Goal: Information Seeking & Learning: Learn about a topic

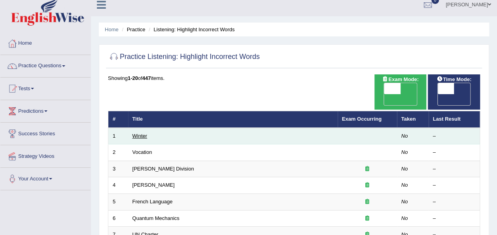
click at [137, 133] on link "Winter" at bounding box center [139, 136] width 15 height 6
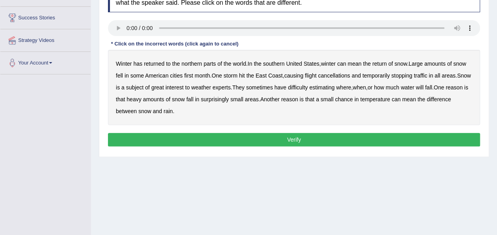
scroll to position [122, 0]
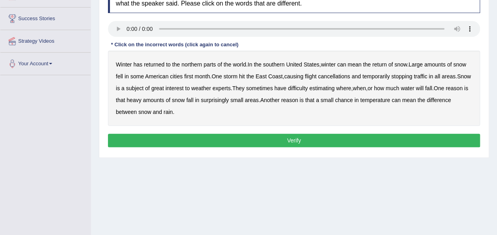
click at [185, 72] on div "Winter has returned to the northern parts of the world . In the southern United…" at bounding box center [294, 88] width 372 height 75
click at [186, 79] on div "Winter has returned to the northern parts of the world . In the southern United…" at bounding box center [294, 88] width 372 height 75
click at [187, 75] on b "first" at bounding box center [188, 76] width 9 height 6
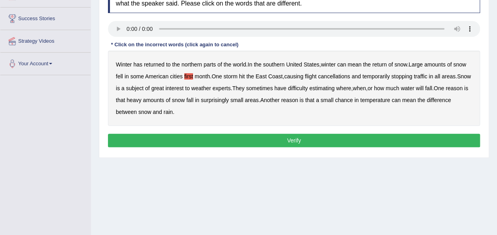
click at [414, 86] on b "water" at bounding box center [406, 88] width 13 height 6
click at [353, 100] on b "chance" at bounding box center [344, 100] width 18 height 6
click at [217, 138] on button "Verify" at bounding box center [294, 140] width 372 height 13
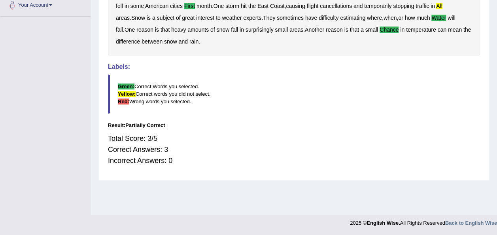
scroll to position [0, 0]
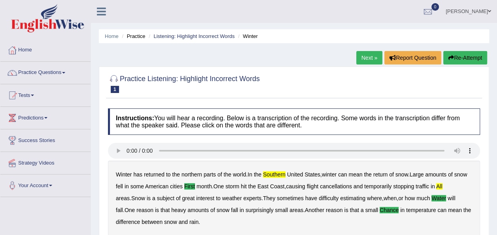
click at [367, 58] on link "Next »" at bounding box center [369, 57] width 26 height 13
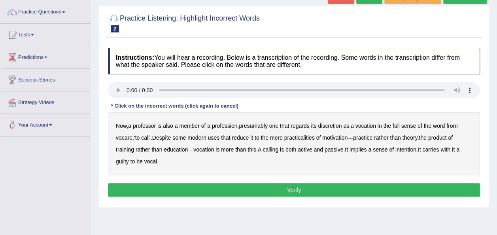
scroll to position [69, 0]
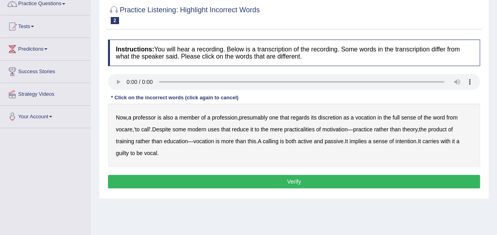
click at [349, 181] on button "Verify" at bounding box center [294, 181] width 372 height 13
click at [328, 116] on b "discretion" at bounding box center [330, 117] width 24 height 6
click at [298, 131] on b "practicalities" at bounding box center [299, 129] width 30 height 6
click at [412, 139] on b "intention" at bounding box center [405, 141] width 21 height 6
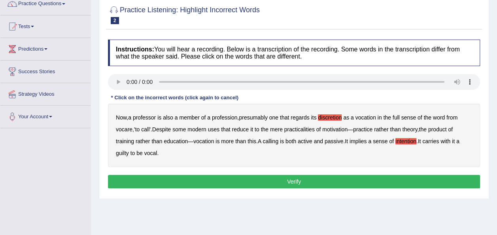
click at [121, 151] on b "guilty" at bounding box center [122, 153] width 13 height 6
click at [258, 179] on button "Verify" at bounding box center [294, 181] width 372 height 13
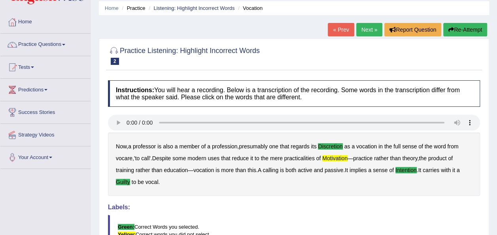
scroll to position [0, 0]
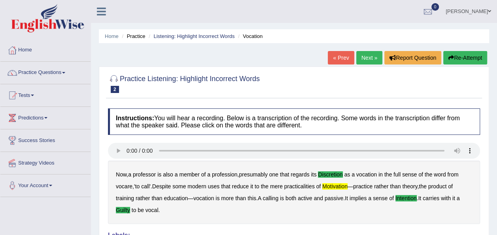
click at [370, 57] on link "Next »" at bounding box center [369, 57] width 26 height 13
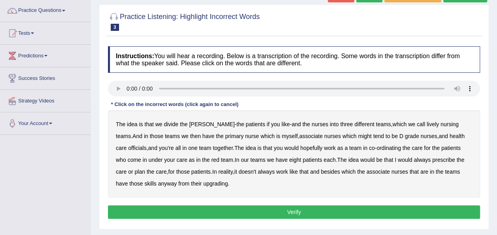
scroll to position [73, 0]
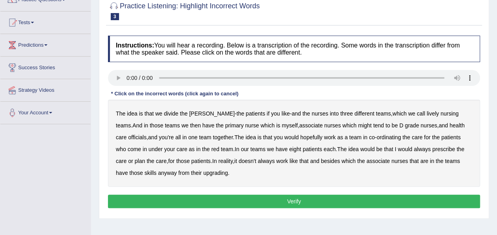
click at [426, 112] on b "lively" at bounding box center [432, 113] width 12 height 6
click at [358, 126] on b "might" at bounding box center [364, 125] width 13 height 6
click at [164, 148] on b "your" at bounding box center [169, 149] width 11 height 6
click at [413, 149] on b "always" at bounding box center [421, 149] width 17 height 6
click at [203, 172] on b "upgrading" at bounding box center [215, 173] width 25 height 6
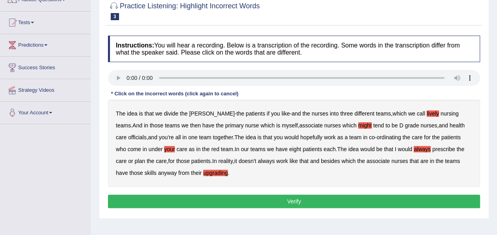
click at [224, 198] on button "Verify" at bounding box center [294, 200] width 372 height 13
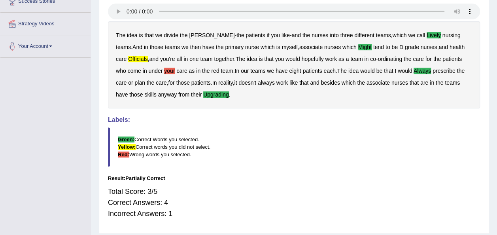
scroll to position [0, 0]
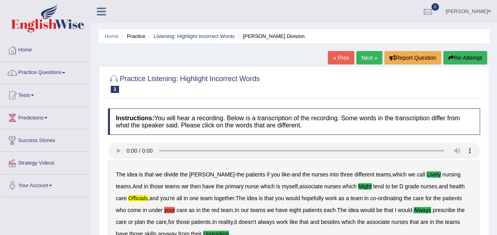
click at [372, 58] on link "Next »" at bounding box center [369, 57] width 26 height 13
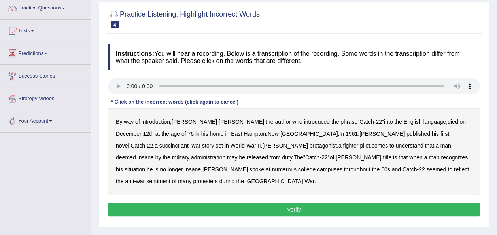
scroll to position [61, 0]
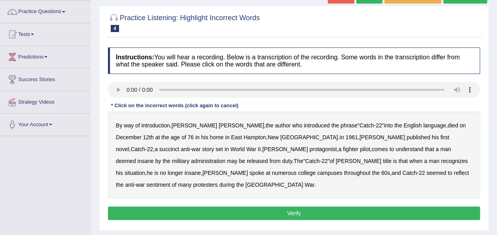
click at [179, 146] on b "succinct" at bounding box center [169, 149] width 20 height 6
click at [225, 158] on b "administration" at bounding box center [208, 161] width 34 height 6
click at [145, 170] on b "situation" at bounding box center [134, 173] width 21 height 6
click at [232, 168] on div "By way of introduction , Joseph Heller , the author who introduced the phrase "…" at bounding box center [294, 154] width 372 height 87
click at [454, 172] on b "reflect" at bounding box center [461, 173] width 15 height 6
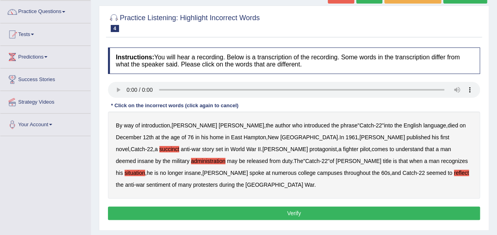
click at [324, 206] on button "Verify" at bounding box center [294, 212] width 372 height 13
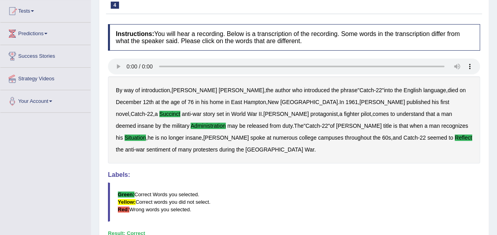
scroll to position [0, 0]
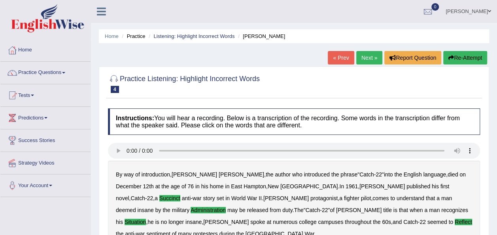
click at [365, 54] on link "Next »" at bounding box center [369, 57] width 26 height 13
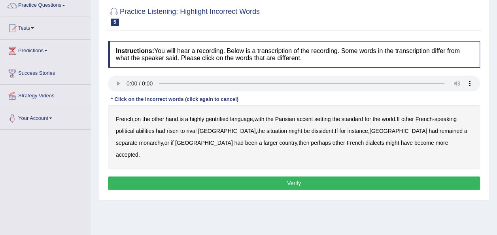
scroll to position [75, 0]
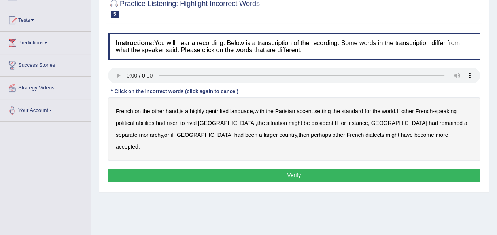
click at [218, 108] on b "gentrified" at bounding box center [217, 111] width 23 height 6
click at [146, 121] on b "abilities" at bounding box center [145, 123] width 19 height 6
click at [285, 119] on div "French , on the other hand , is a highly gentrified language , with the Parisia…" at bounding box center [294, 128] width 372 height 63
click at [311, 122] on b "dissident" at bounding box center [322, 123] width 22 height 6
click at [162, 132] on b "monarchy" at bounding box center [151, 135] width 24 height 6
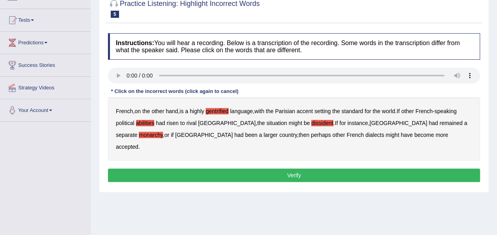
click at [291, 168] on button "Verify" at bounding box center [294, 174] width 372 height 13
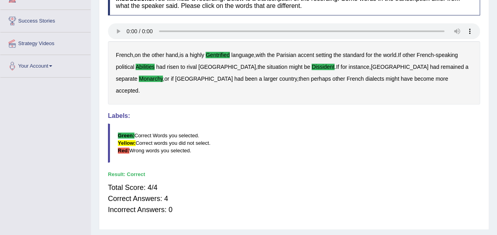
scroll to position [0, 0]
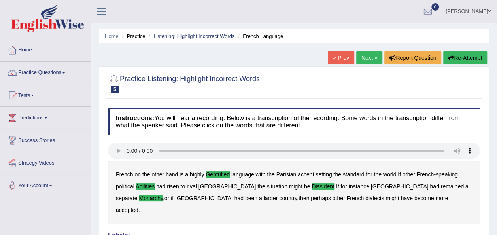
click at [361, 58] on link "Next »" at bounding box center [369, 57] width 26 height 13
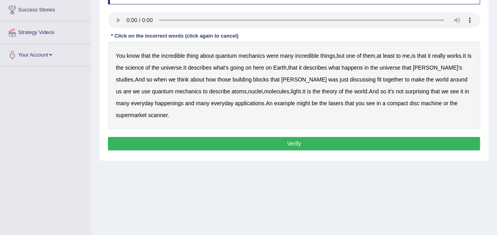
scroll to position [131, 0]
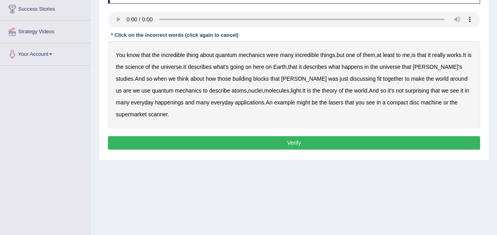
click at [143, 67] on b "science" at bounding box center [134, 67] width 19 height 6
click at [350, 79] on b "discussing" at bounding box center [363, 78] width 26 height 6
click at [421, 102] on b "machine" at bounding box center [431, 102] width 21 height 6
click at [357, 138] on button "Verify" at bounding box center [294, 142] width 372 height 13
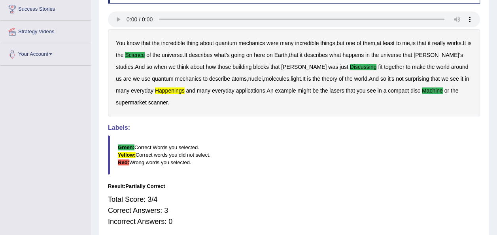
scroll to position [0, 0]
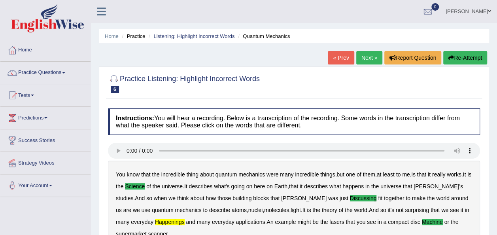
click at [364, 58] on link "Next »" at bounding box center [369, 57] width 26 height 13
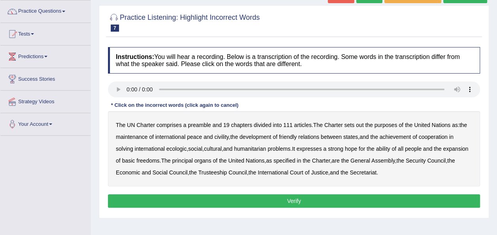
scroll to position [83, 0]
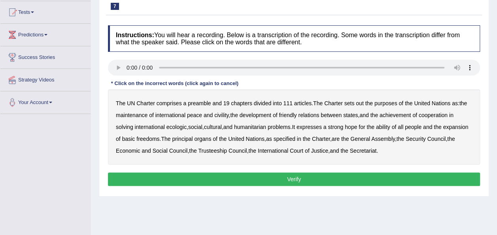
click at [221, 179] on button "Verify" at bounding box center [294, 178] width 372 height 13
click at [359, 103] on b "out" at bounding box center [360, 103] width 8 height 6
click at [215, 113] on b "civility" at bounding box center [221, 115] width 14 height 6
click at [179, 124] on b "ecologic" at bounding box center [176, 127] width 20 height 6
click at [390, 126] on b "ability" at bounding box center [383, 127] width 14 height 6
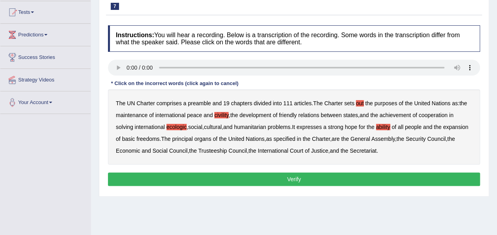
click at [351, 176] on button "Verify" at bounding box center [294, 178] width 372 height 13
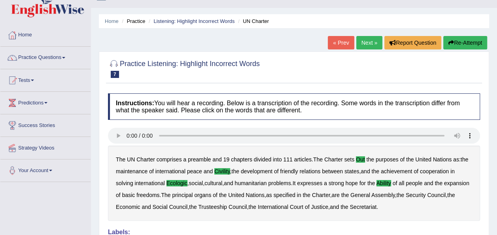
scroll to position [13, 0]
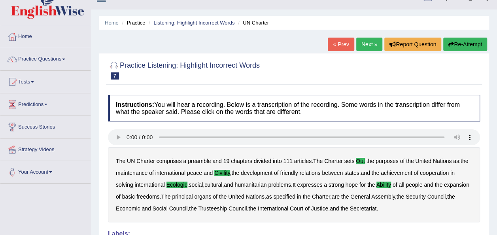
click at [373, 49] on link "Next »" at bounding box center [369, 44] width 26 height 13
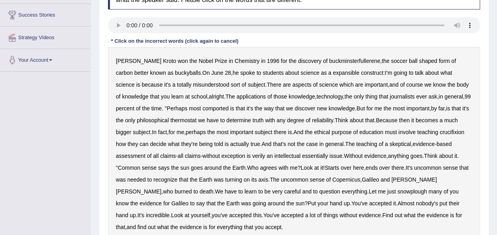
scroll to position [125, 0]
click at [333, 72] on b "expansible" at bounding box center [346, 73] width 26 height 6
click at [202, 108] on b "comported" at bounding box center [215, 109] width 26 height 6
click at [170, 121] on b "thermostat" at bounding box center [183, 120] width 26 height 6
click at [273, 133] on b "there" at bounding box center [279, 132] width 13 height 6
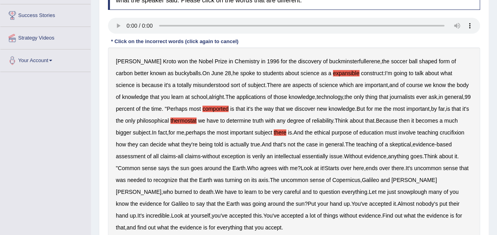
click at [443, 134] on b "crucifixion" at bounding box center [451, 132] width 25 height 6
click at [262, 153] on b "verily" at bounding box center [258, 156] width 13 height 6
click at [397, 191] on b "snowplough" at bounding box center [412, 192] width 30 height 6
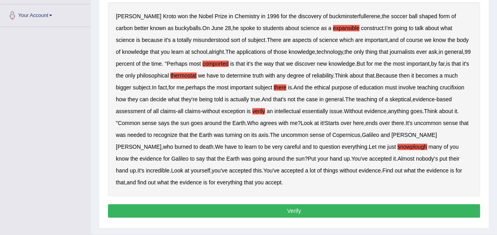
scroll to position [188, 0]
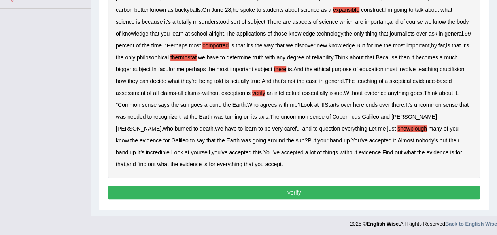
click at [315, 188] on button "Verify" at bounding box center [294, 192] width 372 height 13
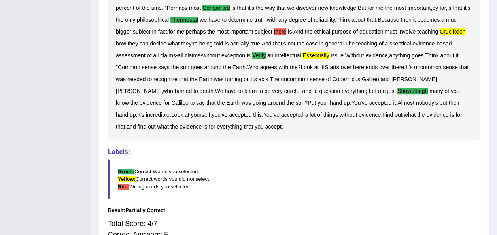
scroll to position [9, 0]
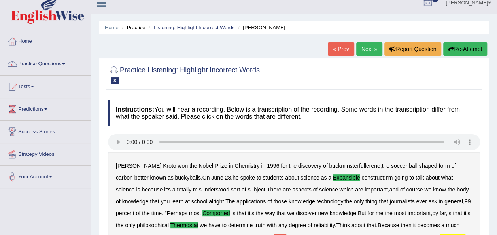
click at [372, 45] on link "Next »" at bounding box center [369, 48] width 26 height 13
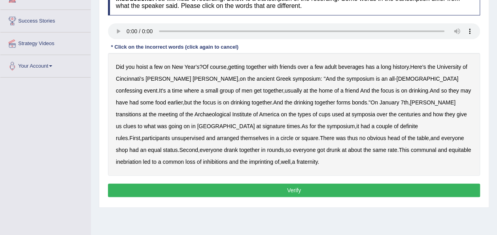
scroll to position [130, 0]
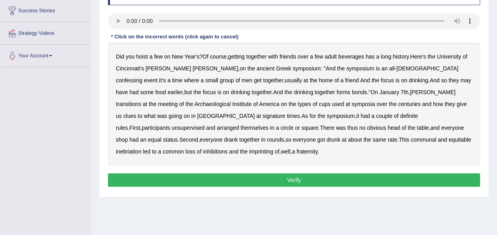
click at [142, 77] on b "confessing" at bounding box center [129, 80] width 26 height 6
click at [262, 117] on b "signature" at bounding box center [273, 116] width 23 height 6
click at [273, 148] on b "imprinting" at bounding box center [261, 151] width 24 height 6
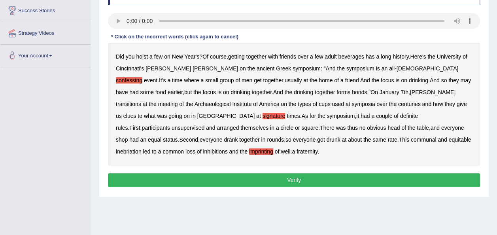
click at [367, 184] on button "Verify" at bounding box center [294, 179] width 372 height 13
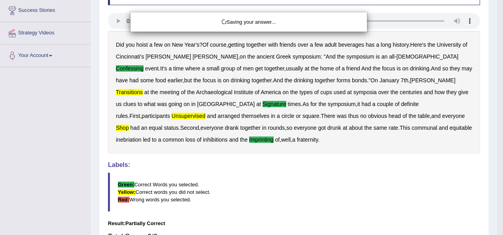
drag, startPoint x: 367, startPoint y: 184, endPoint x: 421, endPoint y: 170, distance: 56.1
click at [421, 170] on div "Saving your answer..." at bounding box center [251, 117] width 503 height 235
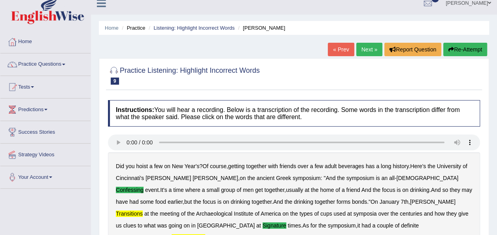
scroll to position [0, 0]
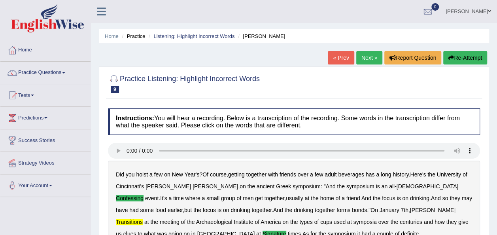
click at [369, 60] on link "Next »" at bounding box center [369, 57] width 26 height 13
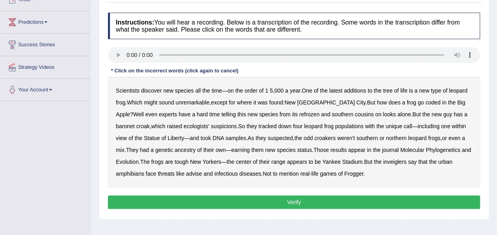
scroll to position [100, 0]
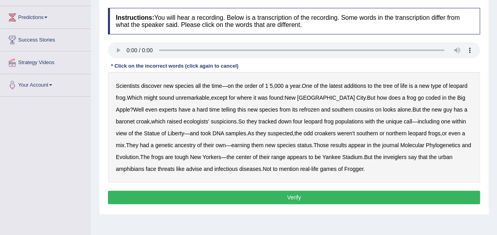
click at [425, 98] on b "coded" at bounding box center [432, 97] width 15 height 6
click at [299, 111] on b "refrozen" at bounding box center [309, 109] width 20 height 6
click at [134, 118] on b "baronet" at bounding box center [125, 121] width 19 height 6
click at [195, 170] on b "advise" at bounding box center [194, 169] width 16 height 6
click at [393, 155] on b "inveiglers" at bounding box center [394, 157] width 23 height 6
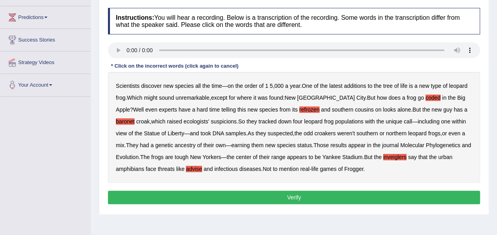
click at [360, 196] on button "Verify" at bounding box center [294, 196] width 372 height 13
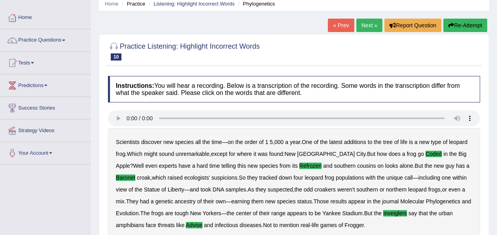
scroll to position [28, 0]
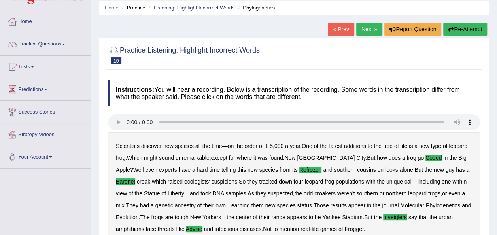
click at [372, 28] on link "Next »" at bounding box center [369, 29] width 26 height 13
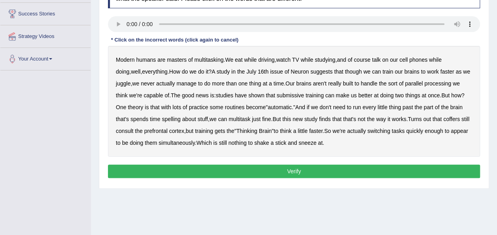
scroll to position [130, 0]
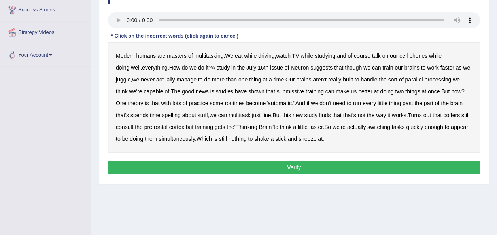
click at [299, 94] on div "Modern humans are masters of multitasking . We eat while driving , watch TV whi…" at bounding box center [294, 97] width 372 height 111
click at [295, 91] on b "submissive" at bounding box center [290, 91] width 27 height 6
click at [169, 114] on b "spelling" at bounding box center [171, 115] width 19 height 6
click at [459, 118] on div "Modern humans are masters of multitasking . We eat while driving , watch TV whi…" at bounding box center [294, 97] width 372 height 111
click at [458, 114] on b "coffers" at bounding box center [451, 115] width 17 height 6
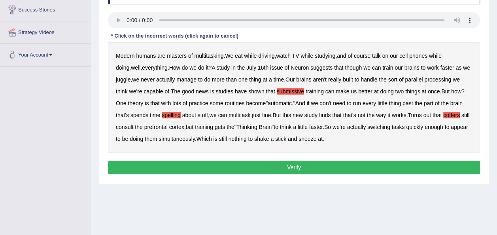
click at [269, 165] on button "Verify" at bounding box center [294, 166] width 372 height 13
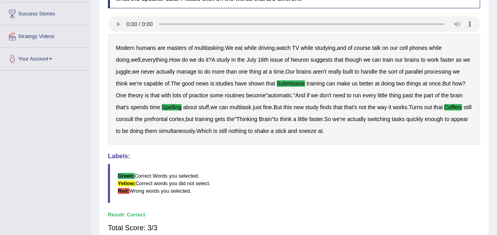
scroll to position [49, 0]
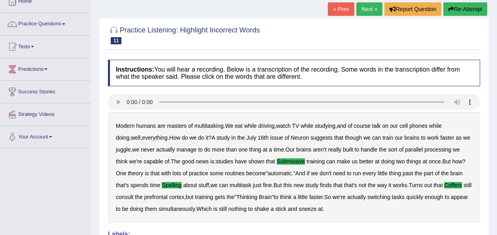
click at [362, 11] on link "Next »" at bounding box center [369, 8] width 26 height 13
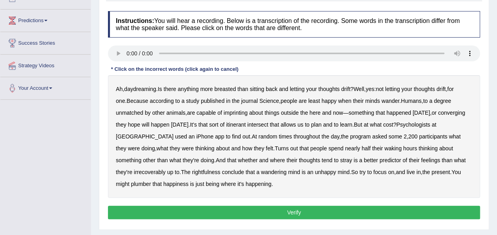
scroll to position [100, 0]
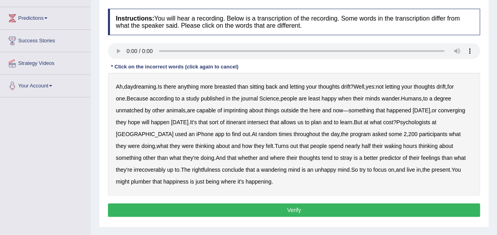
click at [226, 86] on b "breasted" at bounding box center [224, 86] width 21 height 6
click at [364, 85] on b "Well" at bounding box center [358, 86] width 11 height 6
click at [240, 110] on b "imprinting" at bounding box center [235, 110] width 24 height 6
click at [438, 113] on b "converging" at bounding box center [451, 110] width 27 height 6
click at [134, 169] on b "irrecoverably" at bounding box center [150, 169] width 32 height 6
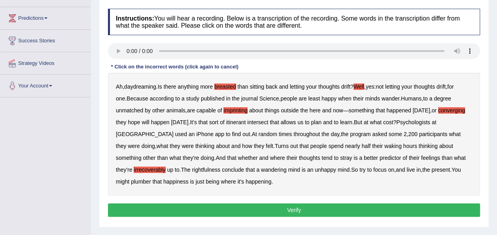
click at [192, 168] on b "rightfulness" at bounding box center [206, 169] width 28 height 6
click at [131, 183] on b "plumber" at bounding box center [141, 181] width 20 height 6
click at [279, 205] on button "Verify" at bounding box center [294, 209] width 372 height 13
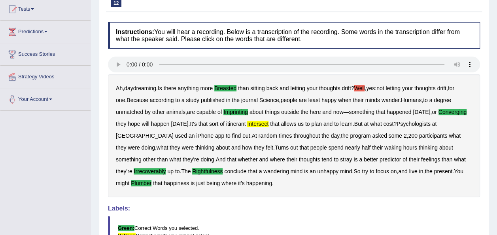
scroll to position [22, 0]
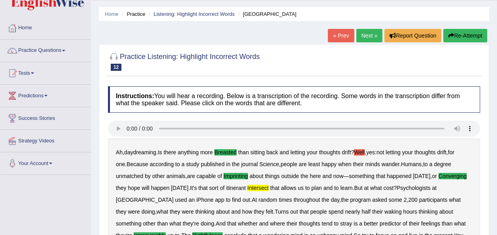
click at [368, 35] on link "Next »" at bounding box center [369, 35] width 26 height 13
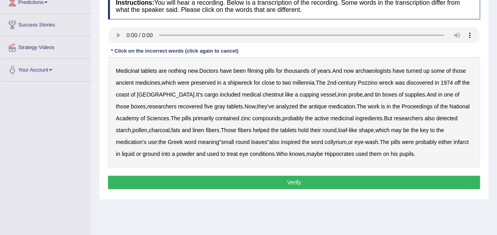
scroll to position [119, 0]
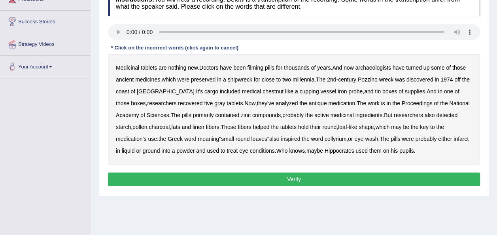
click at [129, 66] on b "Medicinal" at bounding box center [127, 67] width 23 height 6
click at [262, 91] on b "chestnut" at bounding box center [272, 91] width 21 height 6
click at [330, 117] on b "medicinal" at bounding box center [341, 115] width 23 height 6
click at [453, 138] on b "infarct" at bounding box center [460, 139] width 15 height 6
click at [320, 176] on button "Verify" at bounding box center [294, 178] width 372 height 13
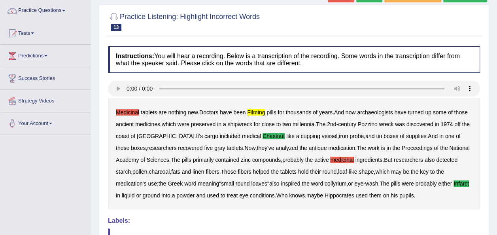
scroll to position [38, 0]
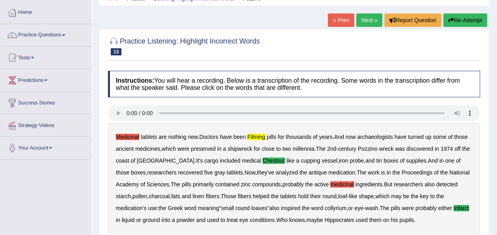
click at [463, 23] on button "Re-Attempt" at bounding box center [465, 19] width 44 height 13
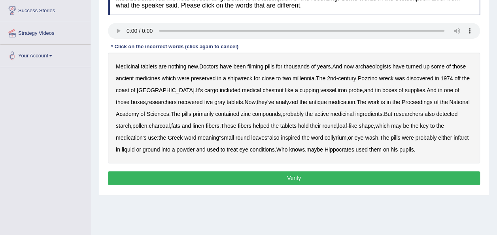
scroll to position [136, 0]
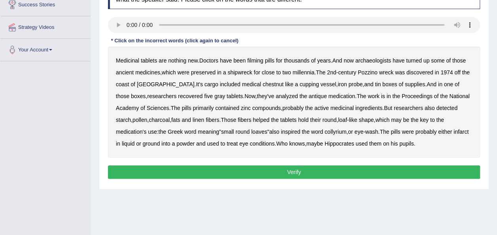
click at [262, 86] on b "chestnut" at bounding box center [272, 84] width 21 height 6
click at [453, 133] on b "infarct" at bounding box center [460, 131] width 15 height 6
click at [307, 168] on button "Verify" at bounding box center [294, 171] width 372 height 13
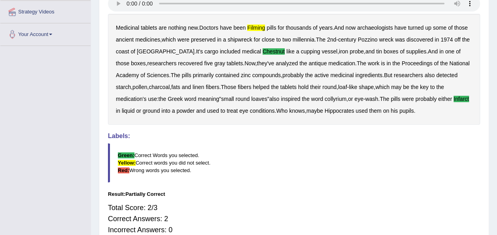
scroll to position [60, 0]
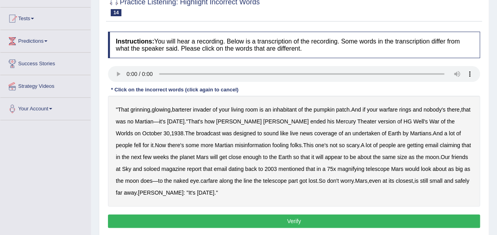
scroll to position [91, 0]
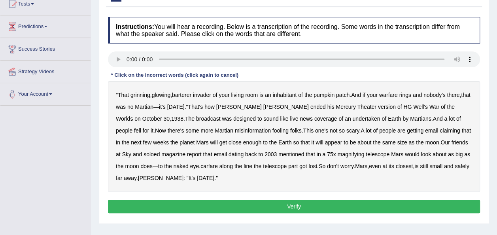
click at [187, 96] on b "barterer" at bounding box center [181, 95] width 19 height 6
click at [352, 117] on b "undertaken" at bounding box center [366, 118] width 28 height 6
click at [327, 155] on b "75x" at bounding box center [331, 154] width 9 height 6
click at [200, 165] on b "carfare" at bounding box center [208, 166] width 17 height 6
click at [299, 167] on b "got" at bounding box center [303, 166] width 8 height 6
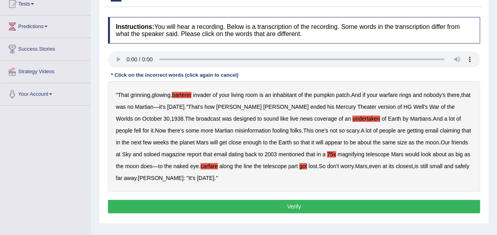
click at [322, 206] on button "Verify" at bounding box center [294, 206] width 372 height 13
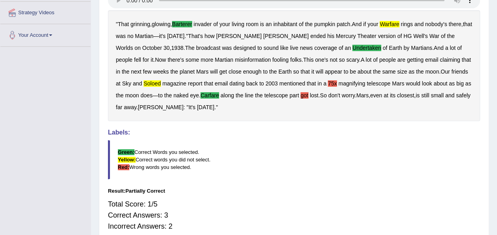
scroll to position [32, 0]
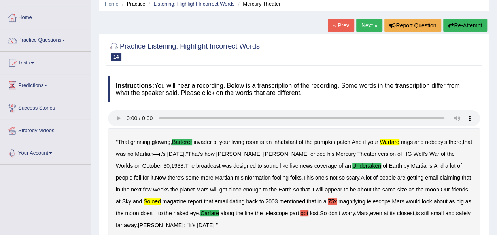
click at [461, 28] on button "Re-Attempt" at bounding box center [465, 25] width 44 height 13
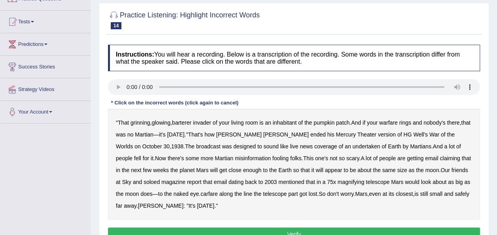
scroll to position [111, 0]
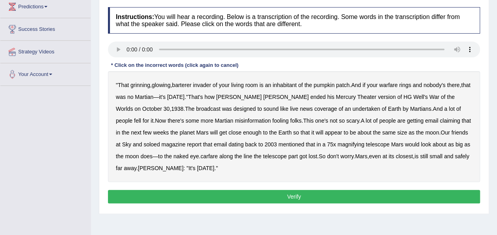
click at [169, 198] on button "Verify" at bounding box center [294, 196] width 372 height 13
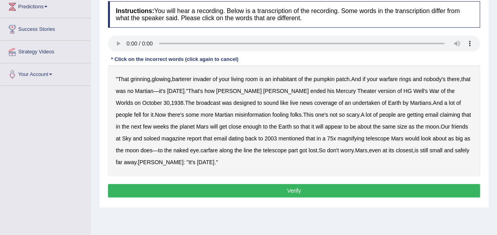
click at [180, 79] on b "barterer" at bounding box center [181, 79] width 19 height 6
click at [352, 103] on b "undertaken" at bounding box center [366, 103] width 28 height 6
click at [200, 149] on b "carfare" at bounding box center [208, 150] width 17 height 6
click at [296, 186] on button "Verify" at bounding box center [294, 190] width 372 height 13
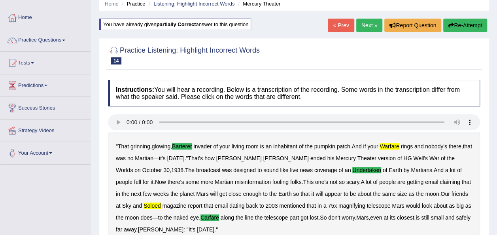
scroll to position [26, 0]
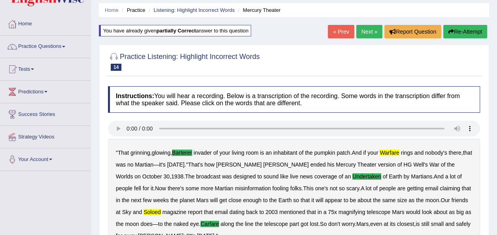
click at [366, 30] on link "Next »" at bounding box center [369, 31] width 26 height 13
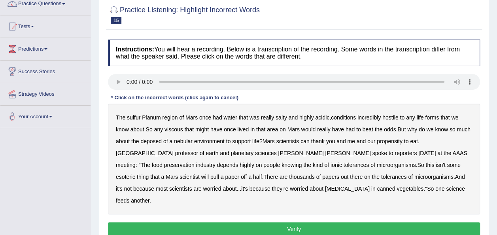
scroll to position [86, 0]
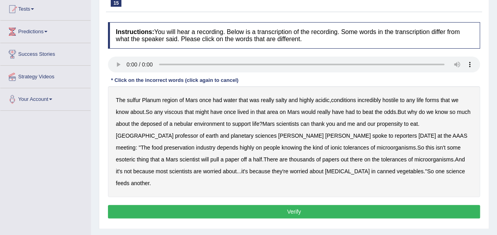
click at [133, 97] on b "sulfur" at bounding box center [133, 100] width 13 height 6
click at [174, 111] on b "viscous" at bounding box center [173, 112] width 19 height 6
click at [153, 122] on b "deposed" at bounding box center [150, 124] width 21 height 6
click at [190, 122] on b "nebular" at bounding box center [183, 124] width 19 height 6
click at [436, 147] on b "isn't" at bounding box center [440, 147] width 9 height 6
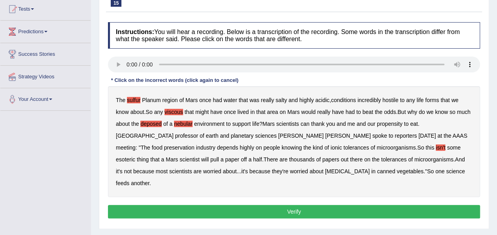
click at [263, 159] on b "There" at bounding box center [270, 159] width 15 height 6
click at [279, 159] on b "are" at bounding box center [283, 159] width 8 height 6
click at [291, 142] on div "The sulfur Planum region of [GEOGRAPHIC_DATA] once had water that was really sa…" at bounding box center [294, 141] width 372 height 111
click at [436, 145] on b "isn't" at bounding box center [440, 147] width 9 height 6
click at [296, 205] on button "Verify" at bounding box center [294, 211] width 372 height 13
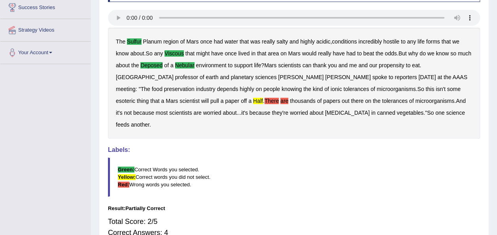
scroll to position [0, 0]
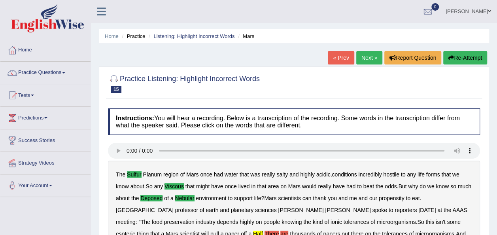
click at [372, 54] on link "Next »" at bounding box center [369, 57] width 26 height 13
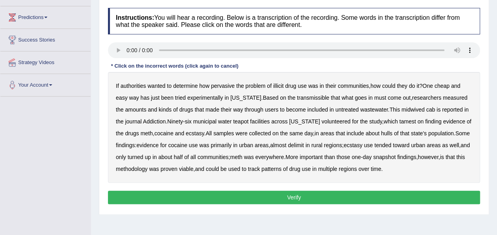
click at [301, 94] on b "transmissible" at bounding box center [313, 97] width 32 height 6
click at [410, 109] on b "midwived" at bounding box center [412, 109] width 23 height 6
click at [427, 111] on b "cab" at bounding box center [430, 109] width 9 height 6
click at [399, 120] on b "tamest" at bounding box center [407, 121] width 17 height 6
click at [381, 135] on b "hulls" at bounding box center [386, 133] width 11 height 6
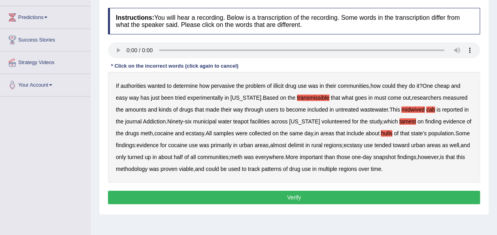
click at [302, 145] on b "delimit" at bounding box center [296, 145] width 16 height 6
click at [312, 193] on button "Verify" at bounding box center [294, 196] width 372 height 13
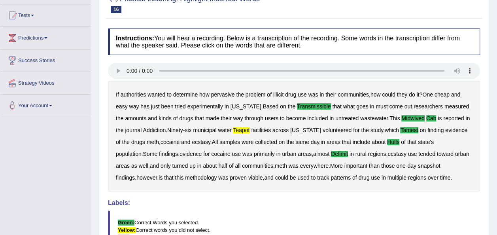
scroll to position [44, 0]
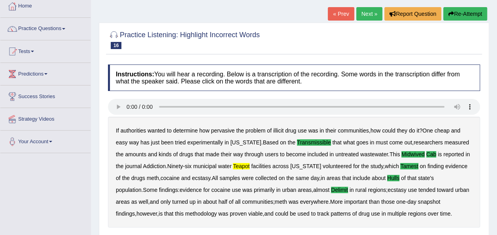
click at [372, 16] on link "Next »" at bounding box center [369, 13] width 26 height 13
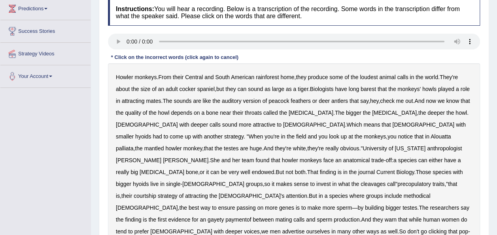
scroll to position [111, 0]
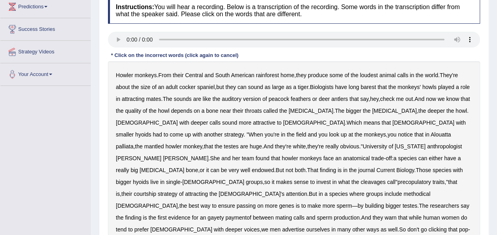
click at [367, 86] on b "barest" at bounding box center [367, 87] width 15 height 6
click at [346, 112] on b "bigger" at bounding box center [353, 111] width 15 height 6
click at [274, 167] on b "endowed" at bounding box center [262, 170] width 23 height 6
click at [360, 179] on b "cleavages" at bounding box center [372, 182] width 25 height 6
click at [404, 190] on b "methodical" at bounding box center [417, 193] width 27 height 6
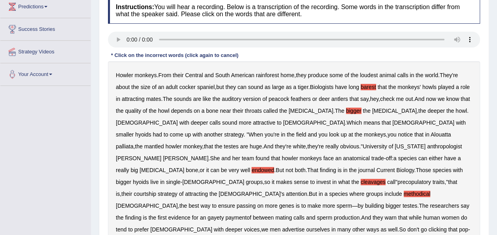
click at [235, 202] on b "ensure" at bounding box center [226, 205] width 17 height 6
click at [224, 214] on b "gayety" at bounding box center [215, 217] width 16 height 6
click at [251, 214] on b "paymentof" at bounding box center [238, 217] width 26 height 6
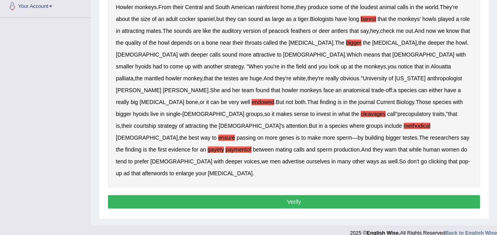
scroll to position [180, 0]
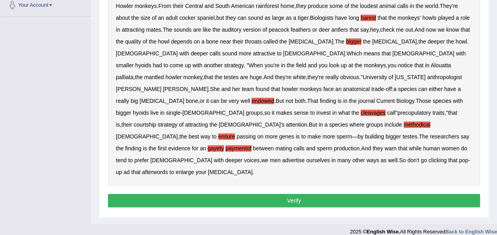
click at [194, 169] on b "enlarge" at bounding box center [184, 172] width 19 height 6
click at [360, 194] on button "Verify" at bounding box center [294, 200] width 372 height 13
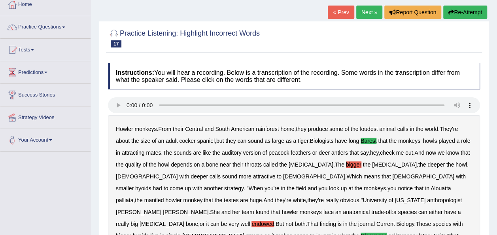
scroll to position [0, 0]
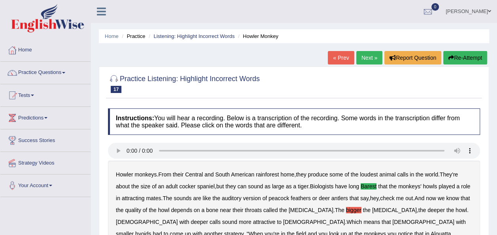
click at [447, 54] on button "Re-Attempt" at bounding box center [465, 57] width 44 height 13
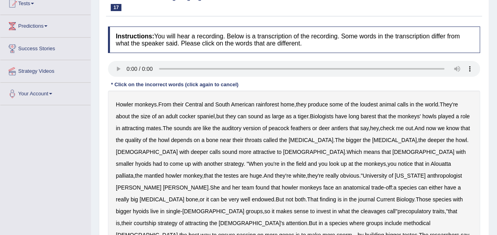
click at [356, 116] on b "long" at bounding box center [354, 116] width 10 height 6
click at [360, 208] on b "cleavages" at bounding box center [372, 211] width 25 height 6
click at [404, 220] on b "methodical" at bounding box center [417, 223] width 27 height 6
click at [235, 232] on b "ensure" at bounding box center [226, 235] width 17 height 6
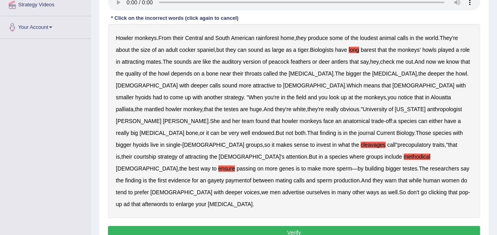
scroll to position [159, 0]
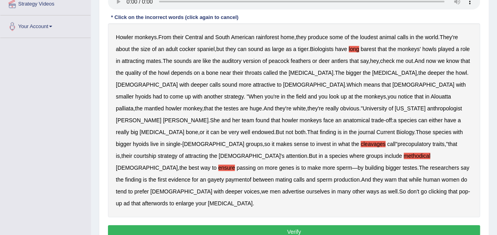
click at [425, 161] on div "Howler monkeys . From their Central and South American rainforest home , they p…" at bounding box center [294, 120] width 372 height 194
click at [224, 176] on b "gayety" at bounding box center [215, 179] width 16 height 6
click at [251, 176] on b "paymentof" at bounding box center [238, 179] width 26 height 6
click at [168, 200] on b "afterwords" at bounding box center [155, 203] width 26 height 6
click at [194, 200] on b "enlarge" at bounding box center [184, 203] width 19 height 6
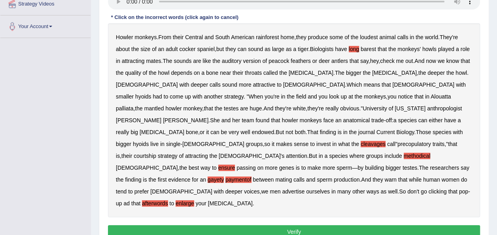
click at [358, 225] on button "Verify" at bounding box center [294, 231] width 372 height 13
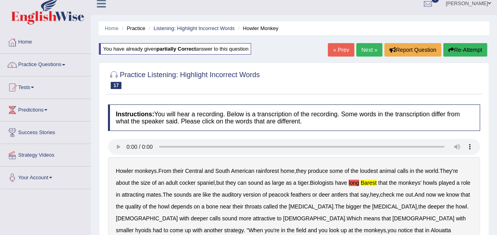
scroll to position [0, 0]
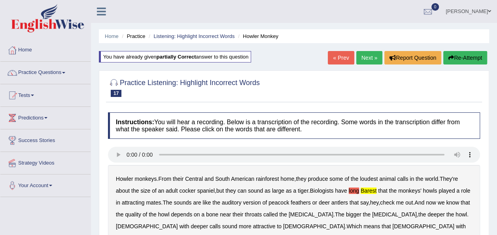
click at [367, 58] on link "Next »" at bounding box center [369, 57] width 26 height 13
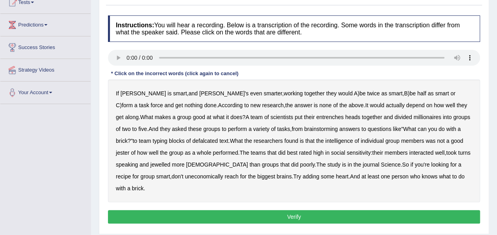
scroll to position [92, 0]
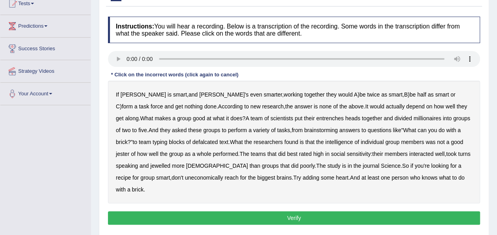
click at [267, 122] on div "If [PERSON_NAME] is smart , and [PERSON_NAME]'s even smarter , working together…" at bounding box center [294, 142] width 372 height 123
click at [316, 119] on b "entrenches" at bounding box center [329, 118] width 27 height 6
click at [413, 119] on b "millionaires" at bounding box center [427, 118] width 28 height 6
click at [192, 140] on b "defalcated" at bounding box center [205, 142] width 26 height 6
click at [129, 151] on b "jester" at bounding box center [122, 154] width 13 height 6
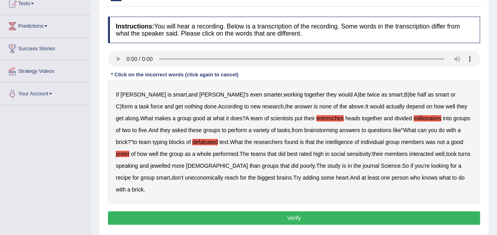
click at [150, 168] on b "jewelled" at bounding box center [160, 165] width 20 height 6
click at [185, 176] on b "uneconomically" at bounding box center [204, 177] width 38 height 6
click at [343, 211] on button "Verify" at bounding box center [294, 217] width 372 height 13
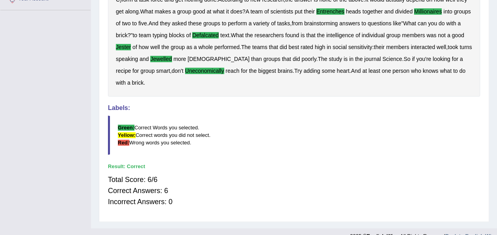
scroll to position [0, 0]
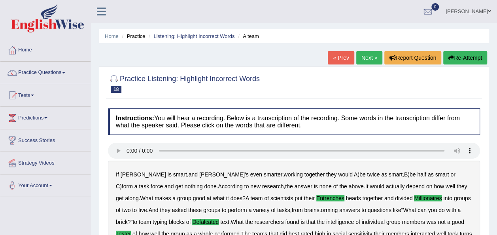
click at [373, 57] on link "Next »" at bounding box center [369, 57] width 26 height 13
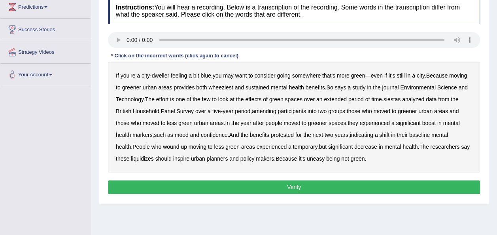
scroll to position [116, 0]
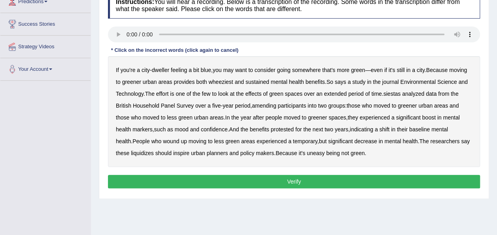
click at [220, 81] on b "wheeziest" at bounding box center [220, 82] width 25 height 6
click at [393, 95] on b "siestas" at bounding box center [391, 94] width 17 height 6
click at [255, 105] on b "amending" at bounding box center [264, 105] width 25 height 6
click at [131, 153] on b "liquidizes" at bounding box center [142, 153] width 23 height 6
click at [314, 181] on button "Verify" at bounding box center [294, 181] width 372 height 13
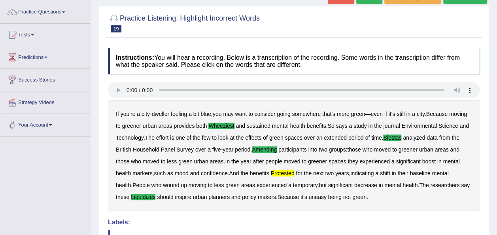
scroll to position [51, 0]
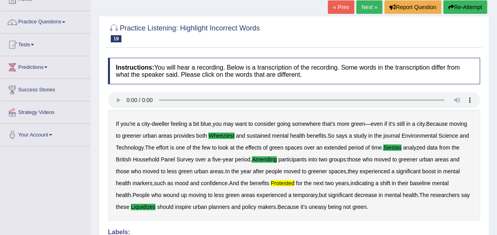
click at [362, 10] on link "Next »" at bounding box center [369, 6] width 26 height 13
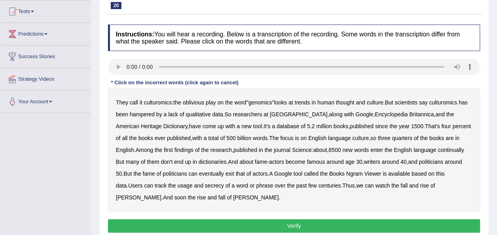
scroll to position [85, 0]
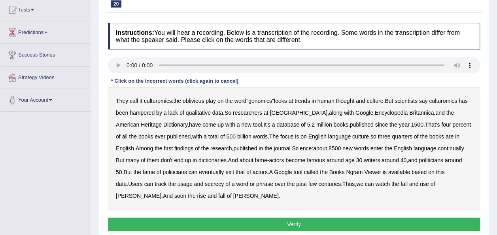
click at [155, 100] on b "culturomics" at bounding box center [158, 101] width 28 height 6
click at [438, 149] on b "continually" at bounding box center [451, 148] width 26 height 6
click at [225, 172] on b "exit" at bounding box center [229, 172] width 9 height 6
click at [306, 172] on b "called" at bounding box center [311, 172] width 15 height 6
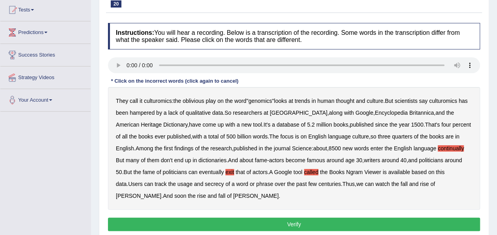
click at [293, 173] on b "tool" at bounding box center [297, 172] width 9 height 6
click at [205, 183] on b "secrecy" at bounding box center [214, 184] width 19 height 6
click at [199, 221] on button "Verify" at bounding box center [294, 223] width 372 height 13
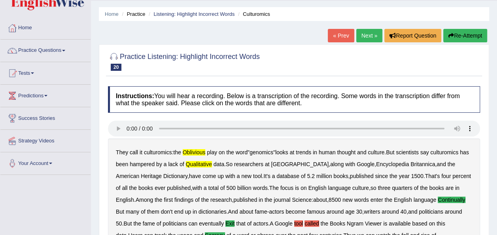
scroll to position [9, 0]
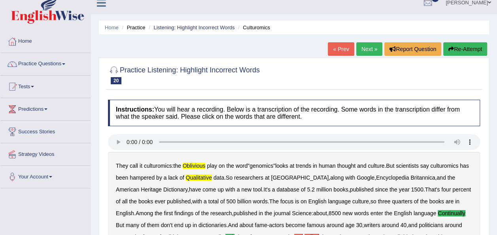
click at [461, 50] on button "Re-Attempt" at bounding box center [465, 48] width 44 height 13
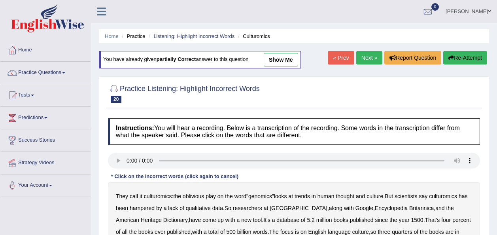
click at [496, 104] on html "Toggle navigation Home Practice Questions Speaking Practice Read Aloud Repeat S…" at bounding box center [248, 117] width 497 height 235
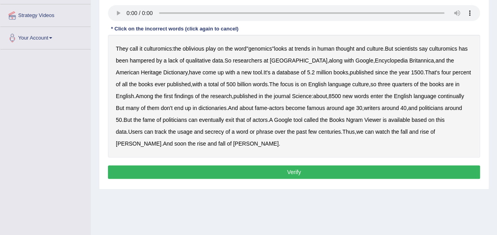
scroll to position [180, 0]
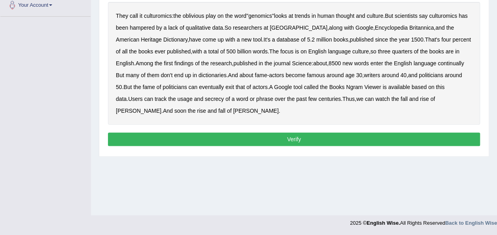
click at [315, 137] on button "Verify" at bounding box center [294, 138] width 372 height 13
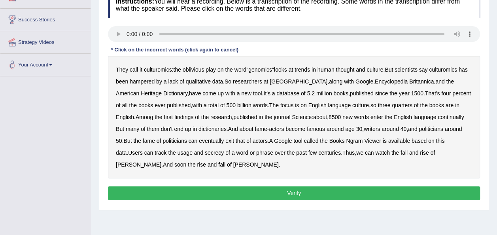
scroll to position [121, 0]
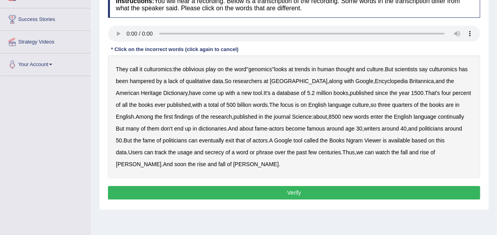
click at [438, 116] on b "continually" at bounding box center [451, 116] width 26 height 6
click at [225, 137] on b "exit" at bounding box center [229, 140] width 9 height 6
click at [272, 191] on button "Verify" at bounding box center [294, 192] width 372 height 13
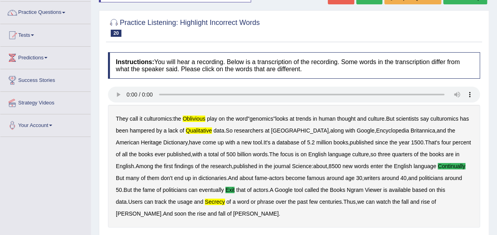
scroll to position [0, 0]
